Goal: Information Seeking & Learning: Learn about a topic

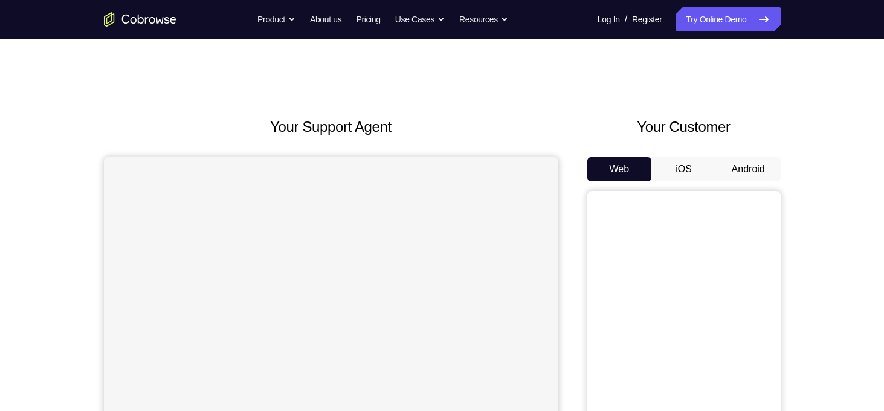
click at [748, 169] on button "Android" at bounding box center [748, 169] width 65 height 24
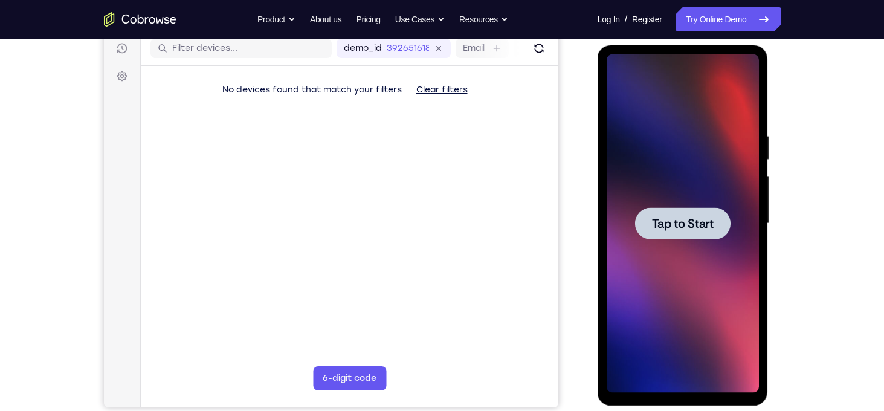
click at [691, 248] on div at bounding box center [682, 223] width 152 height 338
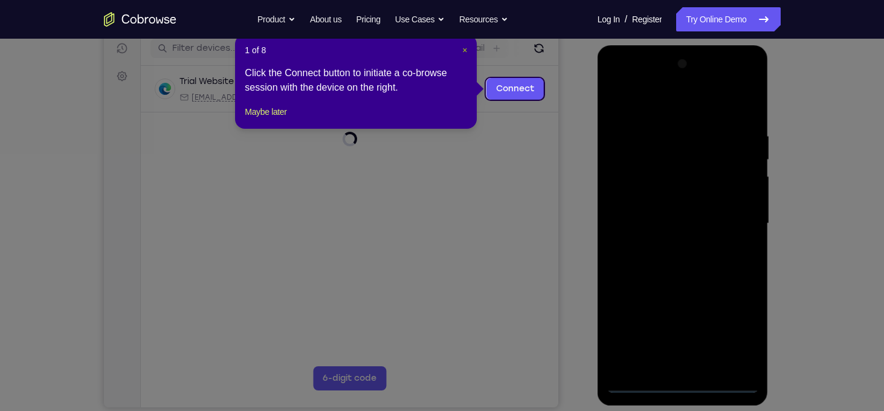
click at [463, 47] on span "×" at bounding box center [464, 50] width 5 height 10
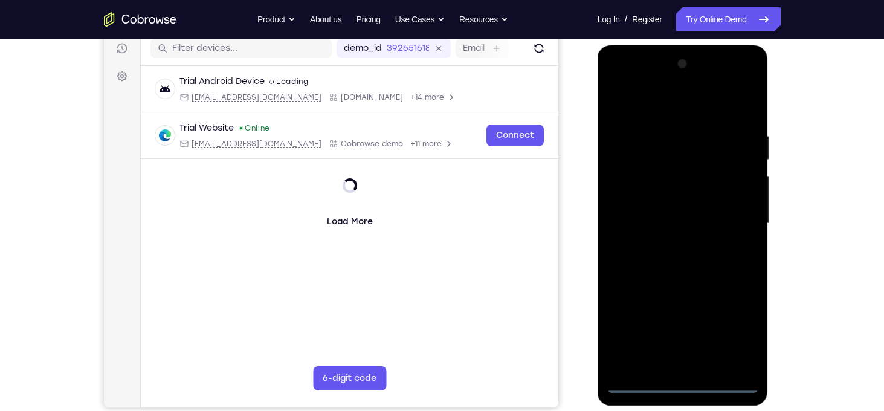
click at [682, 378] on div at bounding box center [682, 223] width 152 height 338
click at [679, 387] on div at bounding box center [682, 223] width 152 height 338
click at [737, 335] on div at bounding box center [682, 223] width 152 height 338
click at [693, 104] on div at bounding box center [682, 223] width 152 height 338
click at [686, 108] on div at bounding box center [682, 223] width 152 height 338
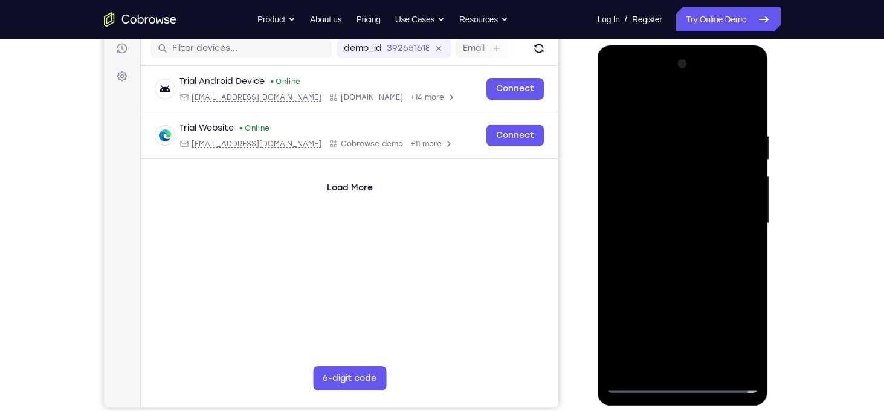
click at [736, 231] on div at bounding box center [682, 223] width 152 height 338
click at [669, 246] on div at bounding box center [682, 223] width 152 height 338
click at [657, 201] on div at bounding box center [682, 223] width 152 height 338
click at [656, 195] on div at bounding box center [682, 223] width 152 height 338
click at [703, 228] on div at bounding box center [682, 223] width 152 height 338
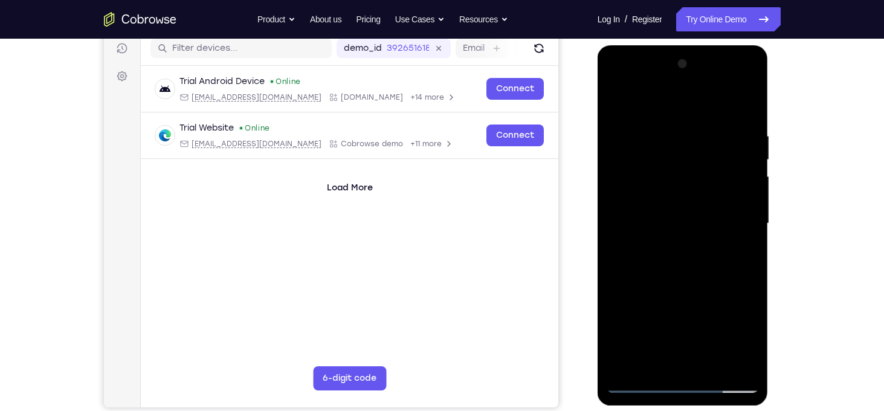
click at [692, 281] on div at bounding box center [682, 223] width 152 height 338
click at [742, 99] on div at bounding box center [682, 223] width 152 height 338
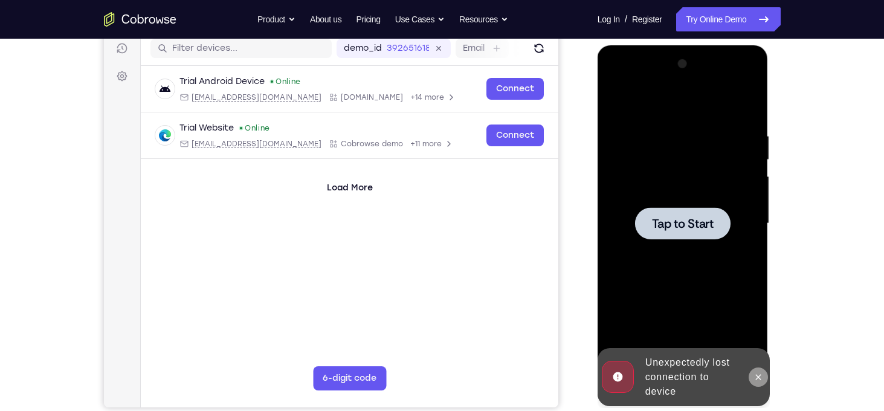
click at [757, 370] on button at bounding box center [757, 376] width 19 height 19
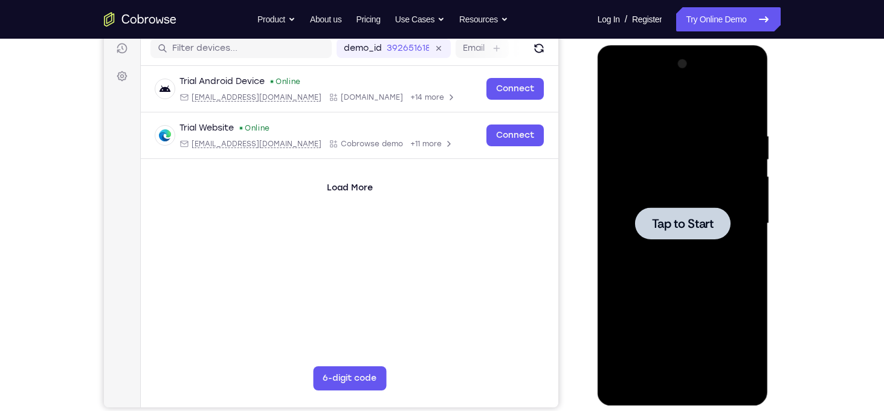
click at [721, 248] on div at bounding box center [682, 223] width 152 height 338
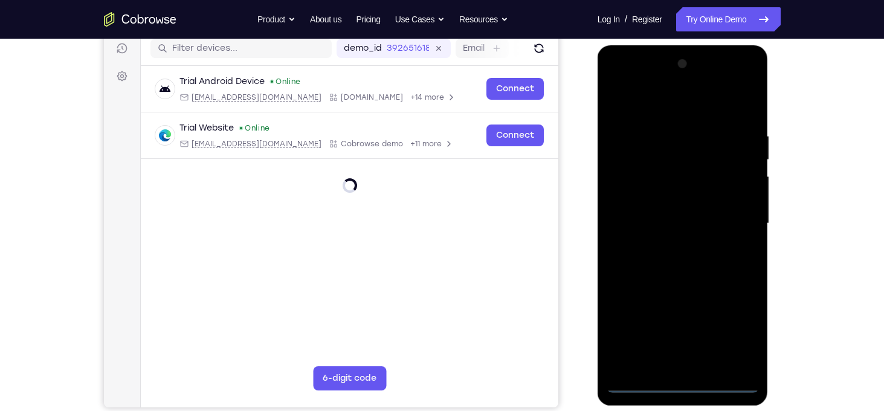
click at [678, 379] on div at bounding box center [682, 223] width 152 height 338
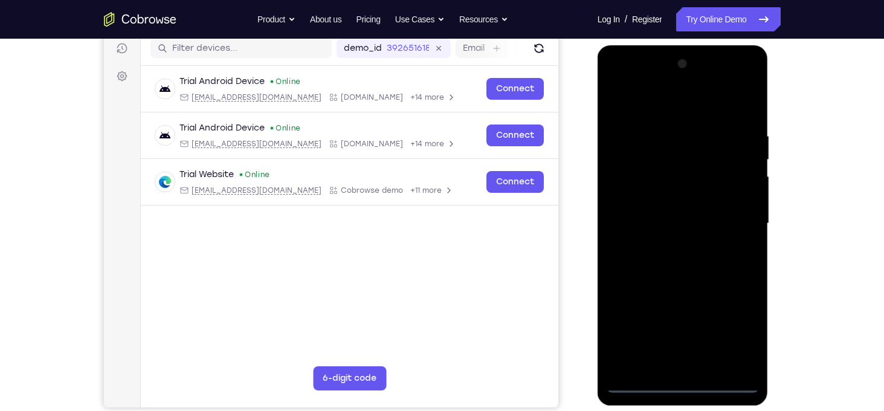
click at [679, 384] on div at bounding box center [682, 223] width 152 height 338
click at [740, 333] on div at bounding box center [682, 223] width 152 height 338
click at [669, 106] on div at bounding box center [682, 223] width 152 height 338
click at [742, 225] on div at bounding box center [682, 223] width 152 height 338
click at [669, 243] on div at bounding box center [682, 223] width 152 height 338
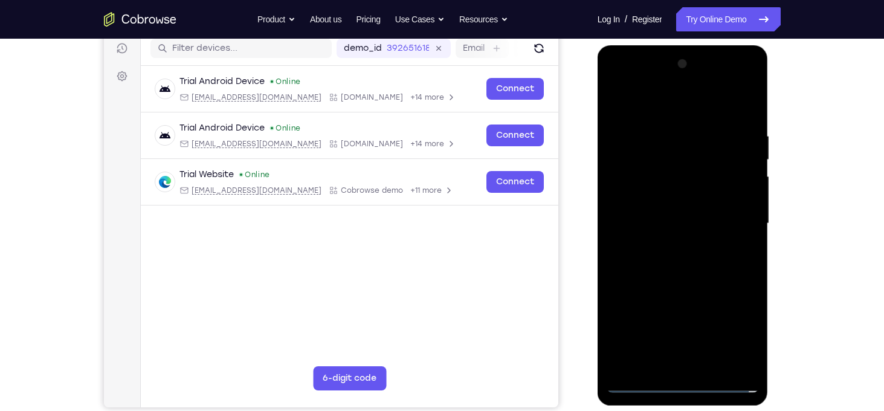
click at [666, 202] on div at bounding box center [682, 223] width 152 height 338
click at [669, 198] on div at bounding box center [682, 223] width 152 height 338
click at [698, 222] on div at bounding box center [682, 223] width 152 height 338
click at [705, 273] on div at bounding box center [682, 223] width 152 height 338
click at [736, 101] on div at bounding box center [682, 223] width 152 height 338
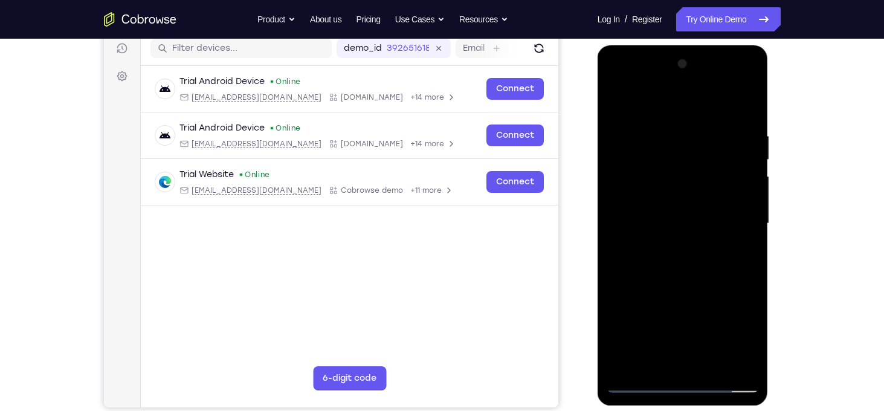
click at [723, 362] on div at bounding box center [682, 223] width 152 height 338
click at [679, 281] on div at bounding box center [682, 223] width 152 height 338
click at [679, 283] on div at bounding box center [682, 223] width 152 height 338
click at [622, 94] on div at bounding box center [682, 223] width 152 height 338
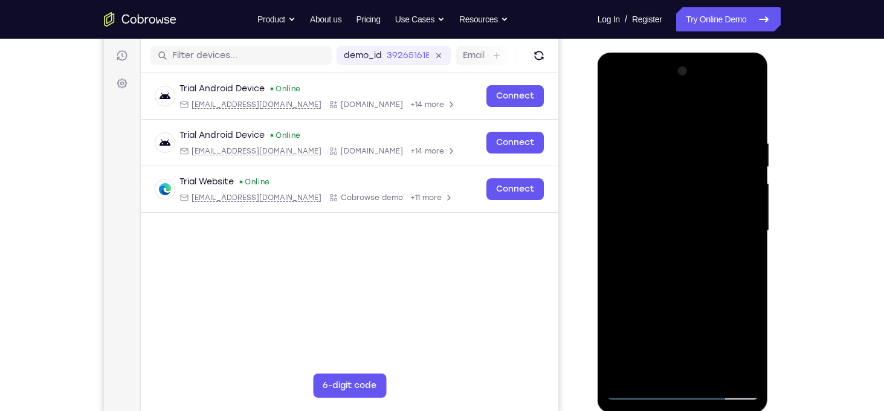
click at [638, 159] on div at bounding box center [682, 231] width 152 height 338
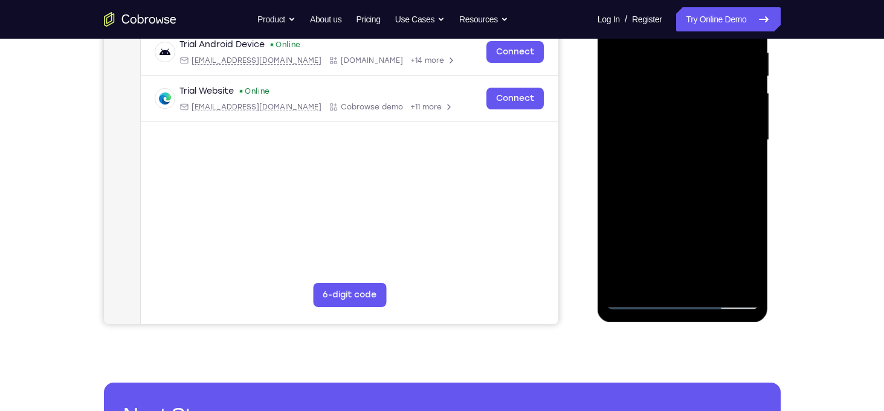
click at [745, 255] on div at bounding box center [682, 140] width 152 height 338
click at [679, 60] on div at bounding box center [682, 140] width 152 height 338
click at [682, 60] on div at bounding box center [682, 140] width 152 height 338
click at [753, 253] on div at bounding box center [682, 140] width 152 height 338
click at [683, 59] on div at bounding box center [682, 140] width 152 height 338
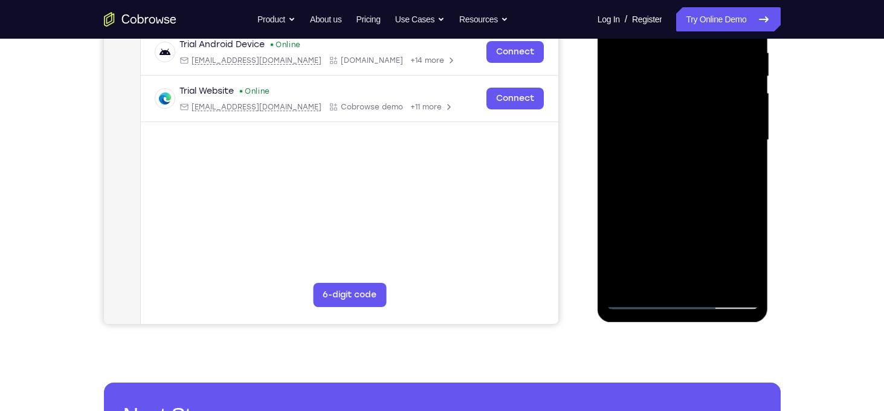
click at [683, 59] on div at bounding box center [682, 140] width 152 height 338
click at [731, 112] on div at bounding box center [682, 140] width 152 height 338
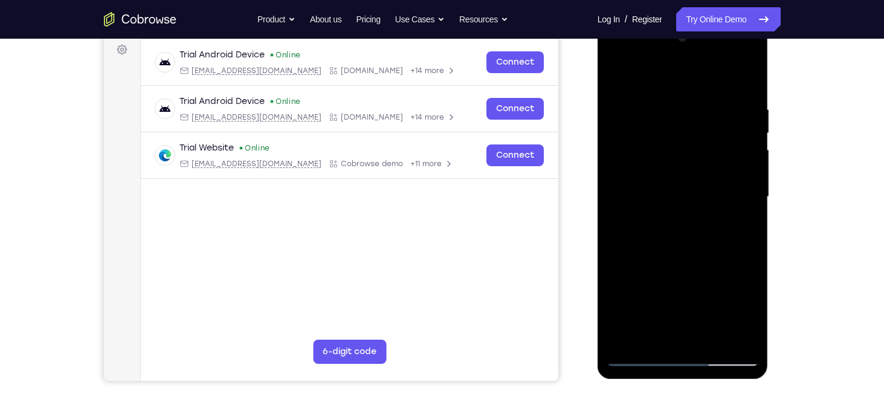
scroll to position [172, 0]
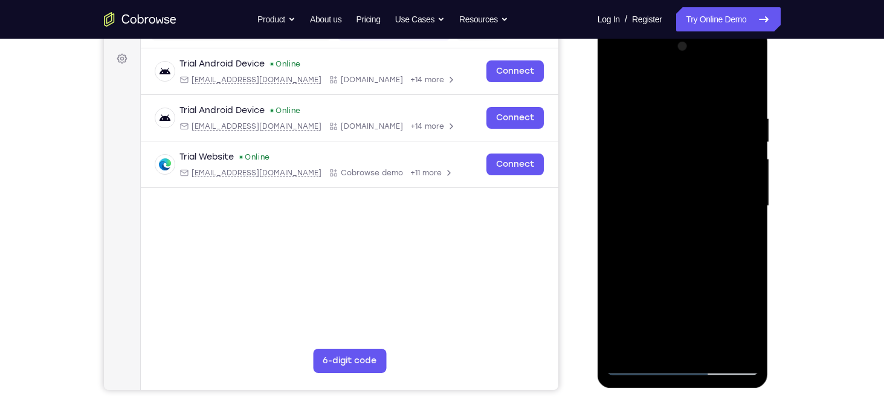
click at [748, 87] on div at bounding box center [682, 206] width 152 height 338
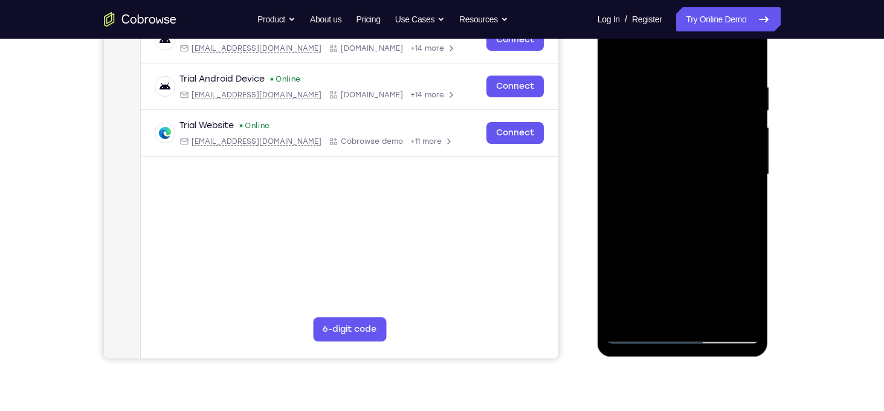
scroll to position [204, 0]
click at [618, 53] on div at bounding box center [682, 174] width 152 height 338
click at [663, 80] on div at bounding box center [682, 174] width 152 height 338
click at [733, 309] on div at bounding box center [682, 174] width 152 height 338
click at [622, 57] on div at bounding box center [682, 174] width 152 height 338
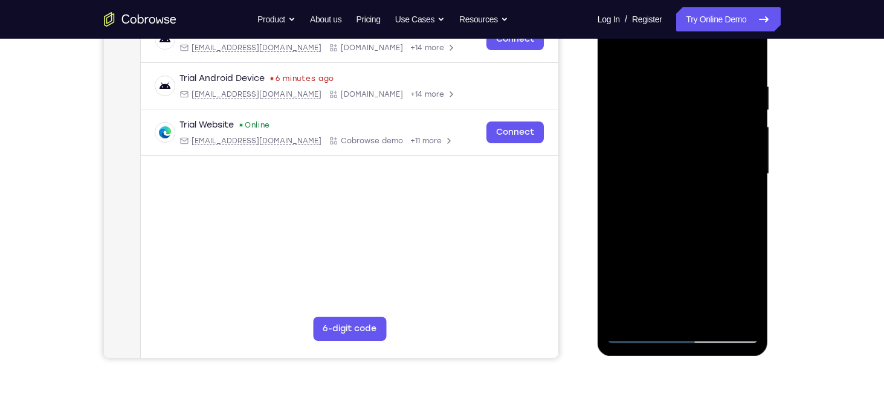
click at [617, 50] on div at bounding box center [682, 174] width 152 height 338
click at [611, 121] on div at bounding box center [682, 174] width 152 height 338
click at [626, 55] on div at bounding box center [682, 174] width 152 height 338
click at [622, 144] on div at bounding box center [682, 174] width 152 height 338
click at [737, 168] on div at bounding box center [682, 174] width 152 height 338
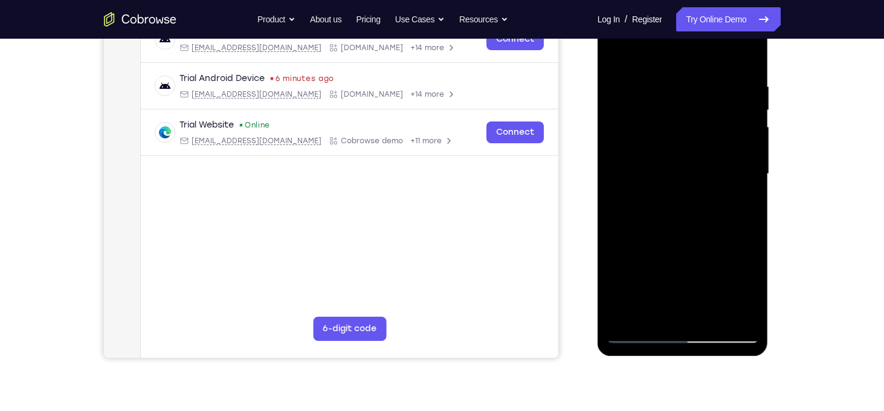
click at [737, 168] on div at bounding box center [682, 174] width 152 height 338
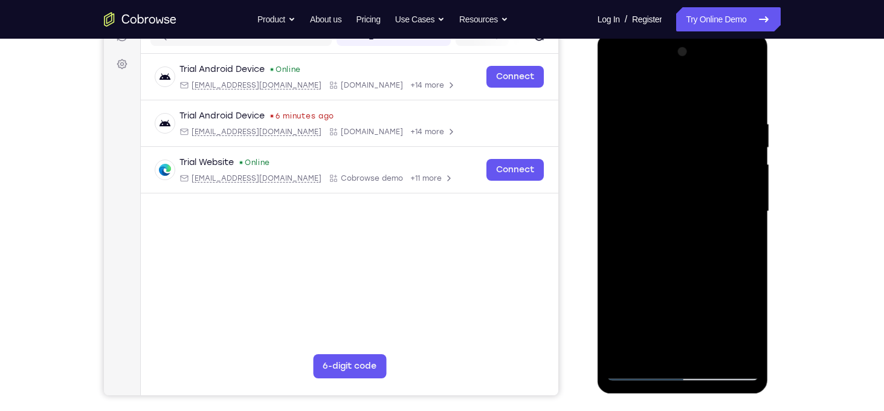
scroll to position [166, 0]
click at [737, 167] on div at bounding box center [682, 212] width 152 height 338
click at [746, 56] on div at bounding box center [682, 212] width 152 height 338
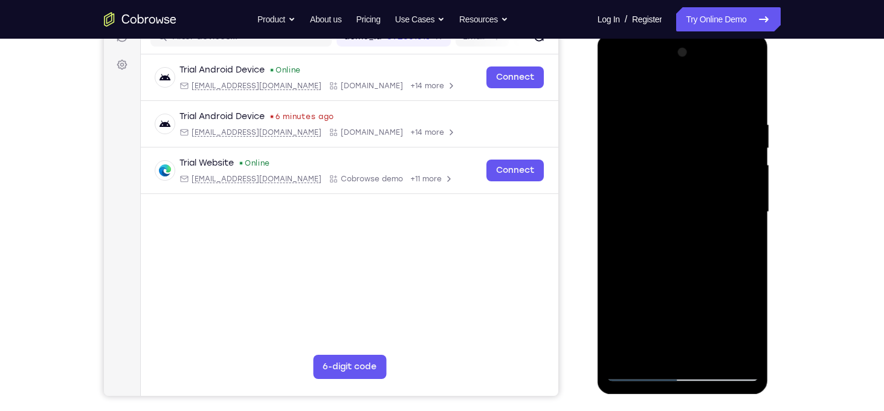
click at [617, 89] on div at bounding box center [682, 212] width 152 height 338
drag, startPoint x: 747, startPoint y: 95, endPoint x: 638, endPoint y: 111, distance: 109.8
click at [638, 111] on div at bounding box center [682, 212] width 152 height 338
click at [750, 88] on div at bounding box center [682, 212] width 152 height 338
click at [749, 87] on div at bounding box center [682, 212] width 152 height 338
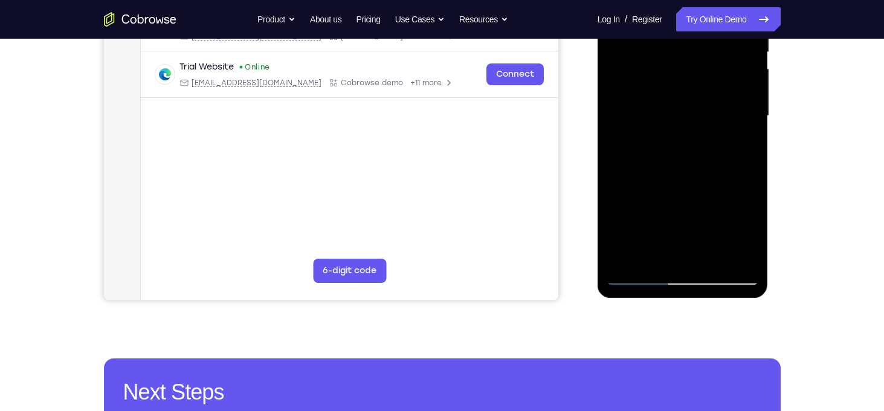
scroll to position [261, 0]
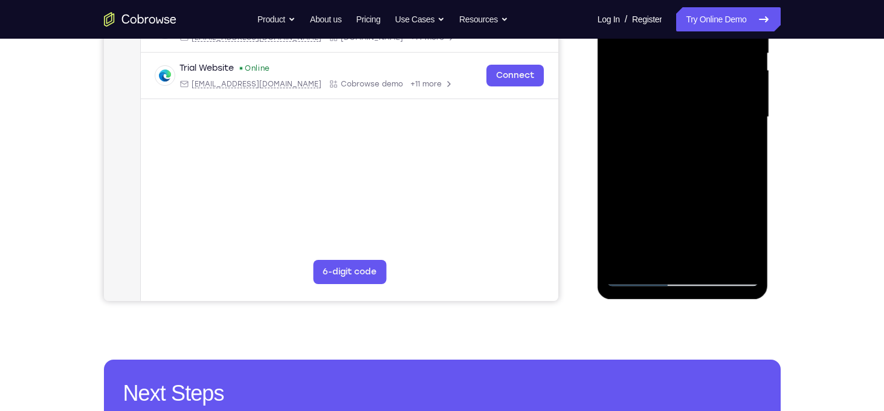
click at [626, 261] on div at bounding box center [682, 117] width 152 height 338
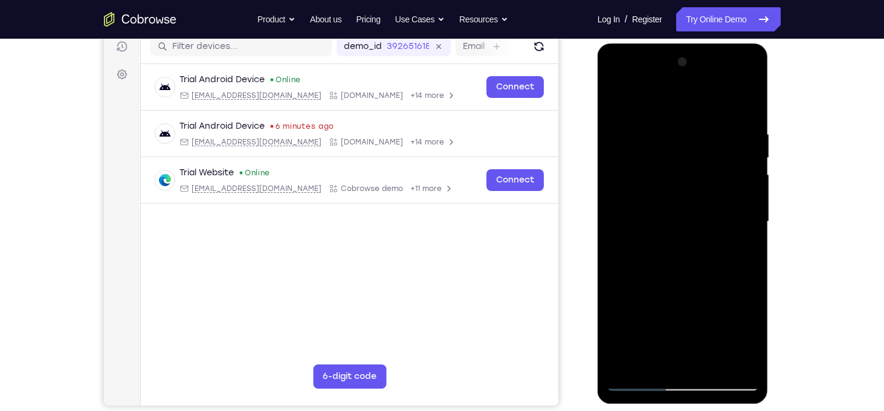
scroll to position [146, 0]
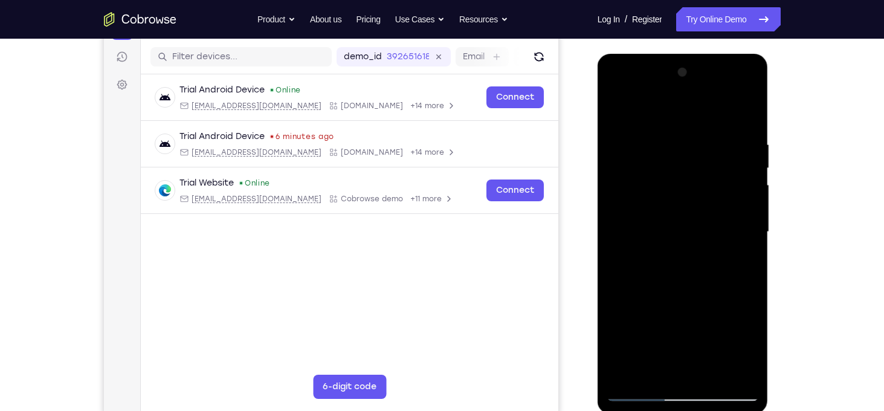
drag, startPoint x: 693, startPoint y: 130, endPoint x: 694, endPoint y: 310, distance: 180.0
click at [694, 310] on div at bounding box center [682, 232] width 152 height 338
click at [668, 141] on div at bounding box center [682, 232] width 152 height 338
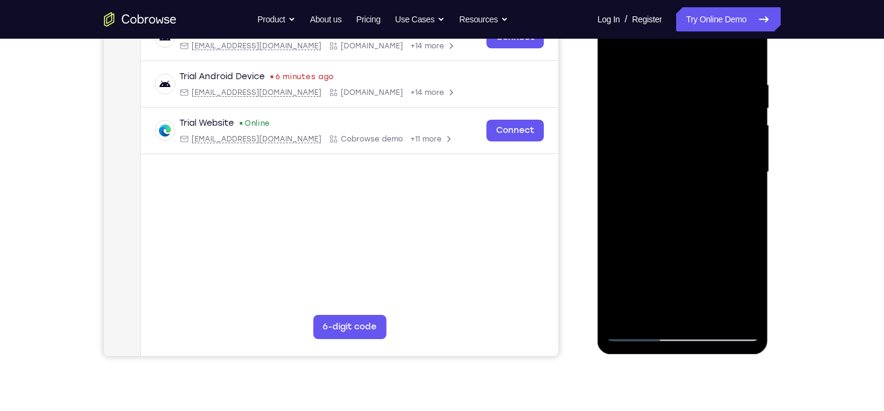
scroll to position [208, 0]
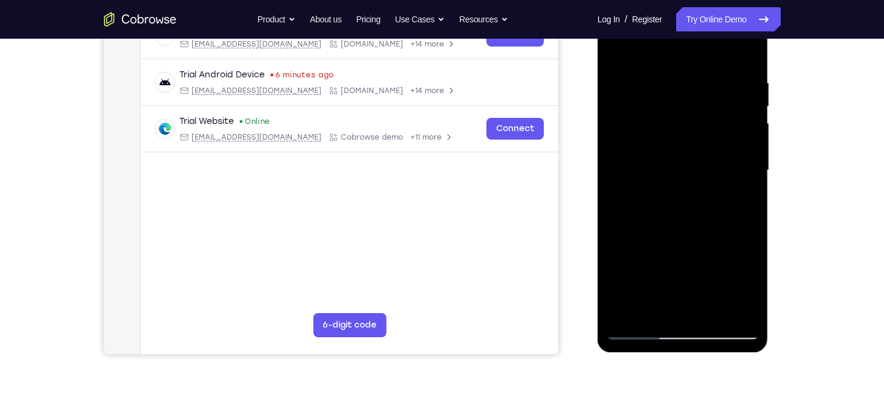
click at [713, 165] on div at bounding box center [682, 170] width 152 height 338
click at [726, 164] on div at bounding box center [682, 170] width 152 height 338
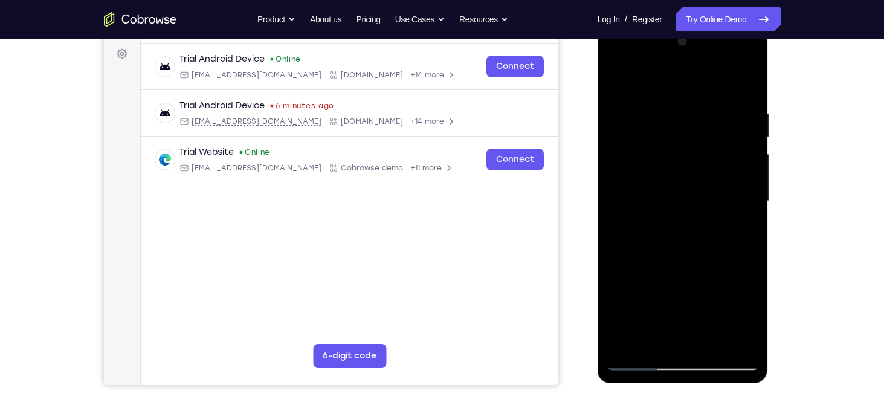
scroll to position [176, 0]
click at [740, 185] on div at bounding box center [682, 202] width 152 height 338
drag, startPoint x: 731, startPoint y: 172, endPoint x: 629, endPoint y: 176, distance: 102.7
click at [629, 176] on div at bounding box center [682, 202] width 152 height 338
click at [741, 86] on div at bounding box center [682, 202] width 152 height 338
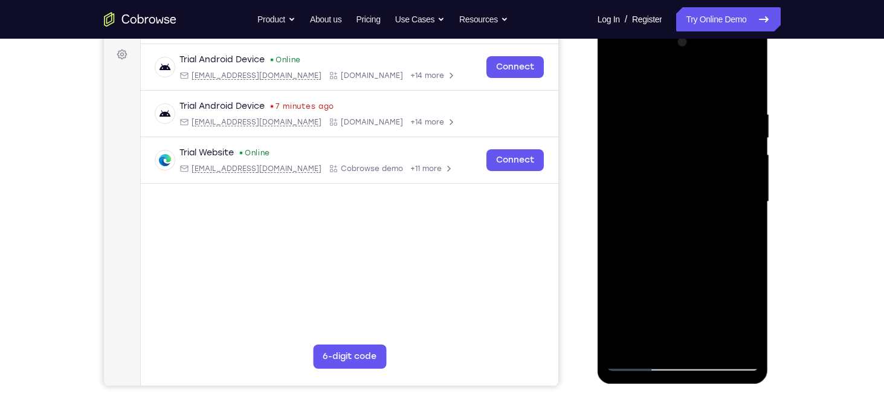
click at [741, 86] on div at bounding box center [682, 202] width 152 height 338
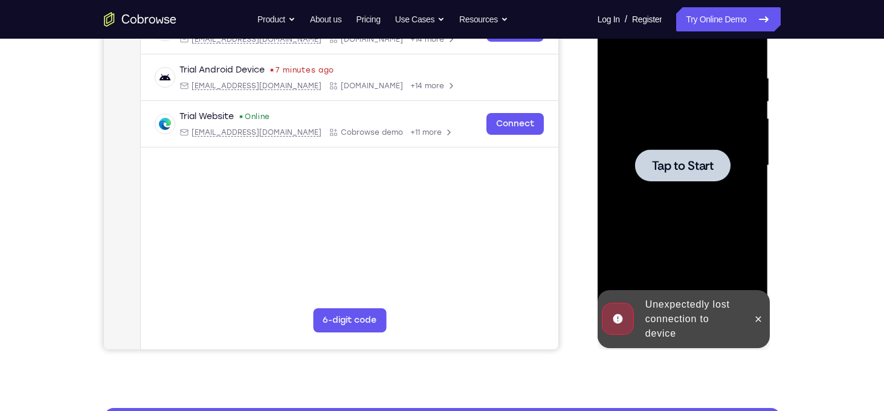
scroll to position [228, 0]
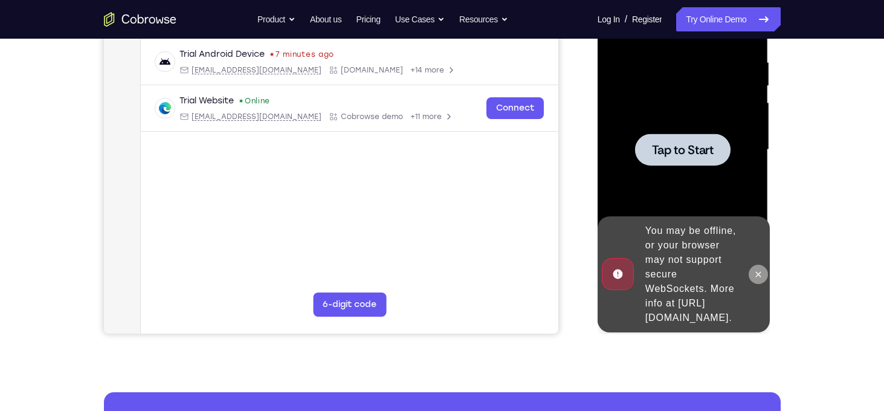
click at [762, 274] on button at bounding box center [757, 274] width 19 height 19
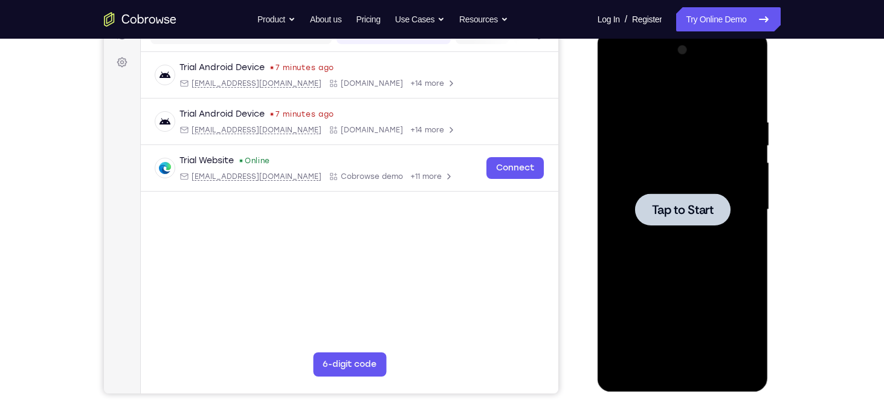
scroll to position [168, 0]
click at [671, 196] on div at bounding box center [682, 210] width 95 height 32
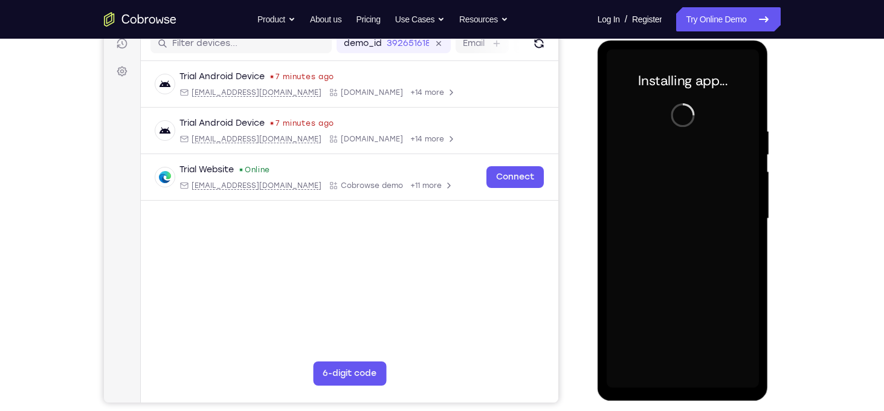
scroll to position [158, 0]
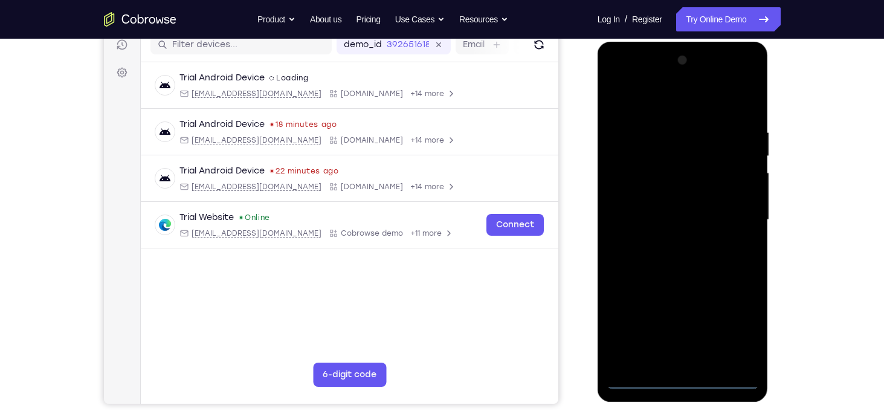
click at [687, 378] on div at bounding box center [682, 220] width 152 height 338
click at [735, 333] on div at bounding box center [682, 220] width 152 height 338
click at [670, 112] on div at bounding box center [682, 220] width 152 height 338
click at [665, 101] on div at bounding box center [682, 220] width 152 height 338
click at [658, 104] on div at bounding box center [682, 220] width 152 height 338
